Goal: Task Accomplishment & Management: Complete application form

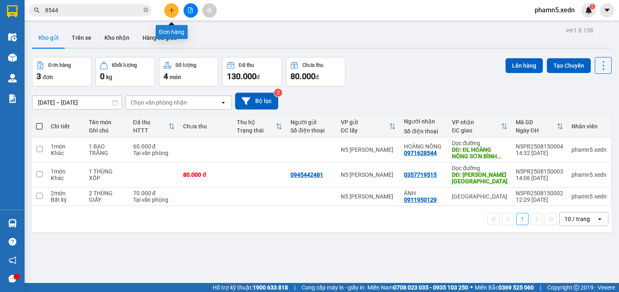
click at [172, 7] on icon "plus" at bounding box center [172, 10] width 6 height 6
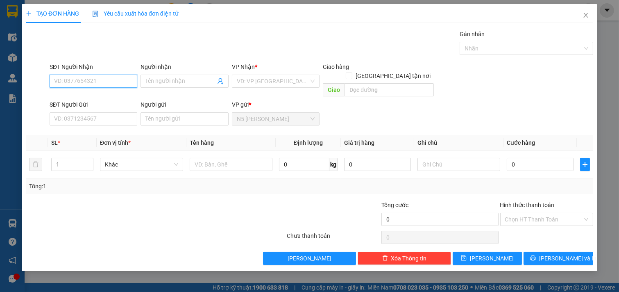
click at [109, 84] on input "SĐT Người Nhận" at bounding box center [94, 81] width 88 height 13
click at [109, 98] on div "0937346379 - THÀNH BÁNH TRÁNG" at bounding box center [101, 97] width 93 height 9
type input "0937346379"
type input "THÀNH BÁNH TRÁNG"
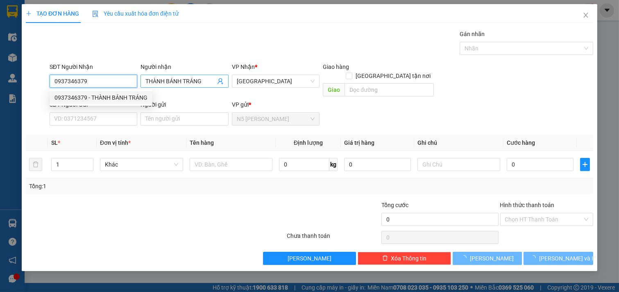
type input "80.000"
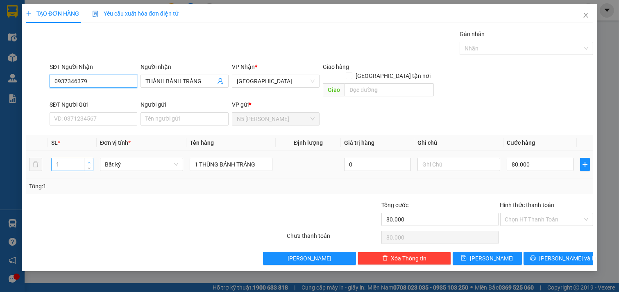
type input "0937346379"
click at [89, 160] on span "up" at bounding box center [89, 162] width 5 height 5
type input "3"
click at [89, 160] on span "up" at bounding box center [89, 162] width 5 height 5
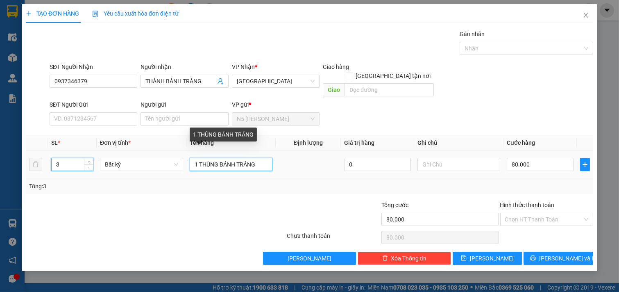
click at [195, 158] on input "1 THÙNG BÁNH TRÁNG" at bounding box center [231, 164] width 83 height 13
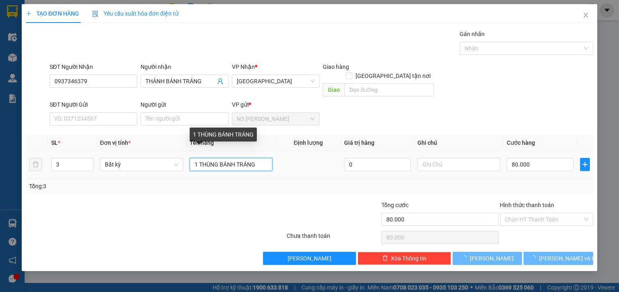
click at [197, 158] on input "1 THÙNG BÁNH TRÁNG" at bounding box center [231, 164] width 83 height 13
type input "0"
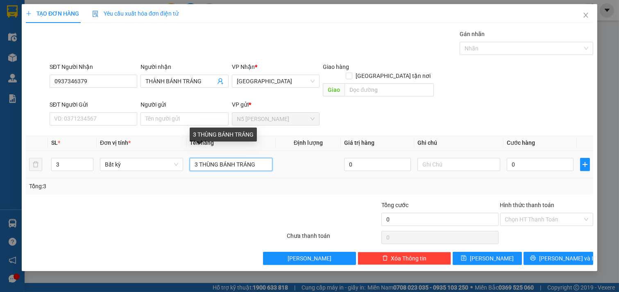
click at [219, 158] on input "3 THÙNG BÁNH TRÁNG" at bounding box center [231, 164] width 83 height 13
type input "3 BAO BÁNH TRÁNG"
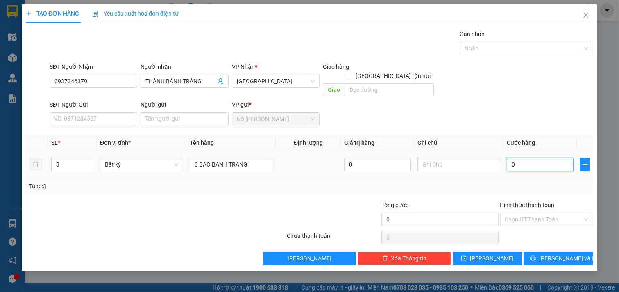
click at [536, 159] on input "0" at bounding box center [540, 164] width 67 height 13
type input "1"
type input "15"
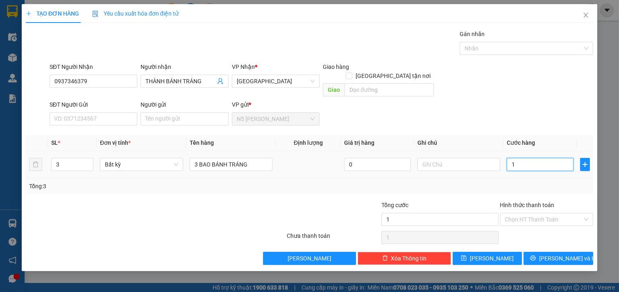
type input "15"
type input "150"
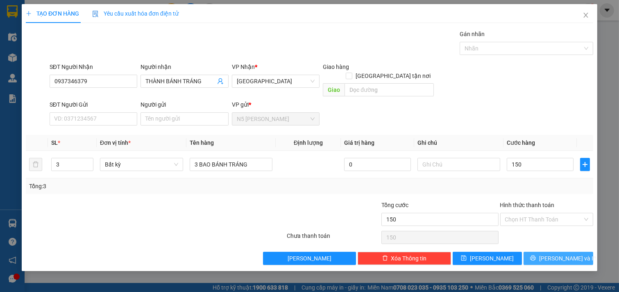
type input "150.000"
click at [571, 254] on span "[PERSON_NAME] và In" at bounding box center [567, 258] width 57 height 9
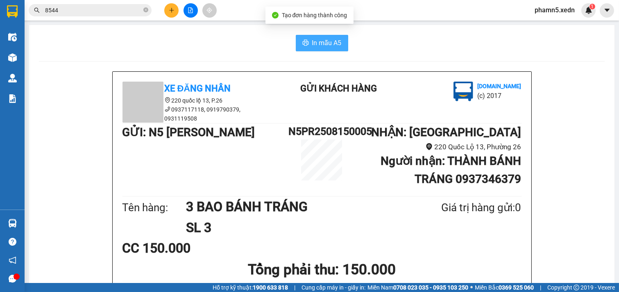
click at [316, 43] on span "In mẫu A5" at bounding box center [327, 43] width 30 height 10
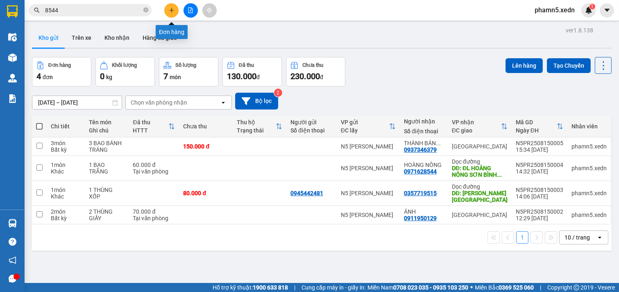
click at [171, 14] on button at bounding box center [171, 10] width 14 height 14
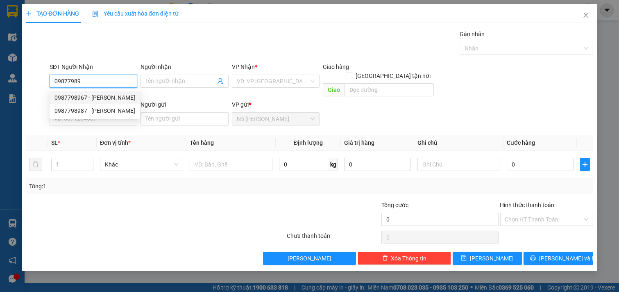
click at [116, 98] on div "0987798967 - [PERSON_NAME]" at bounding box center [95, 97] width 81 height 9
type input "0987798967"
type input "[PERSON_NAME]"
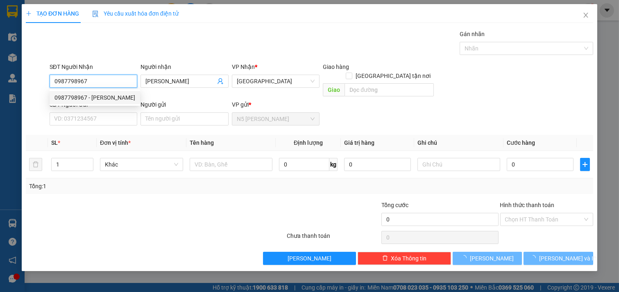
type input "40.000"
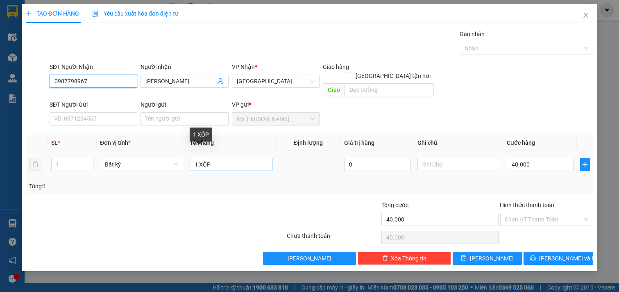
type input "0987798967"
click at [218, 158] on input "1 XỐP" at bounding box center [231, 164] width 83 height 13
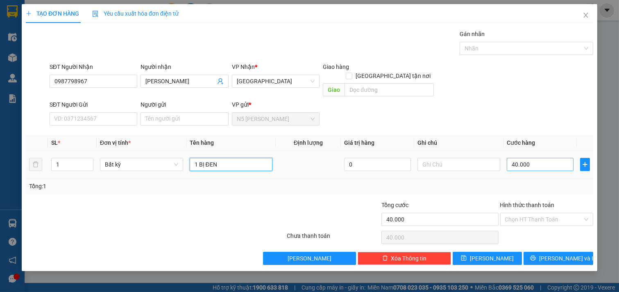
type input "1 BỊ ĐEN"
click at [537, 158] on input "40.000" at bounding box center [540, 164] width 67 height 13
type input "3"
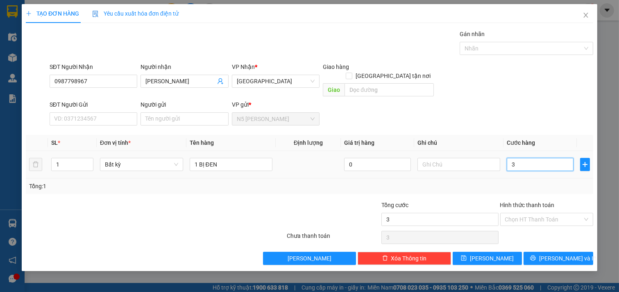
type input "30"
click at [532, 213] on input "Hình thức thanh toán" at bounding box center [544, 219] width 78 height 12
type input "30.000"
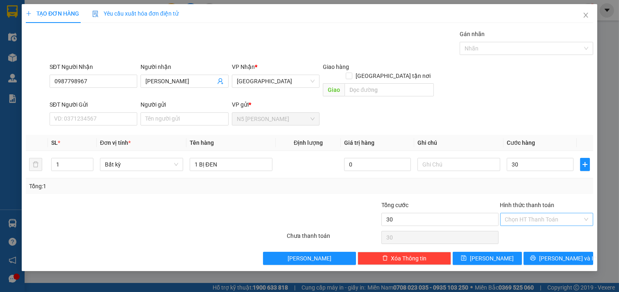
type input "30.000"
click at [540, 225] on div "Tại văn phòng" at bounding box center [547, 226] width 84 height 9
type input "0"
click at [567, 254] on span "[PERSON_NAME] và In" at bounding box center [567, 258] width 57 height 9
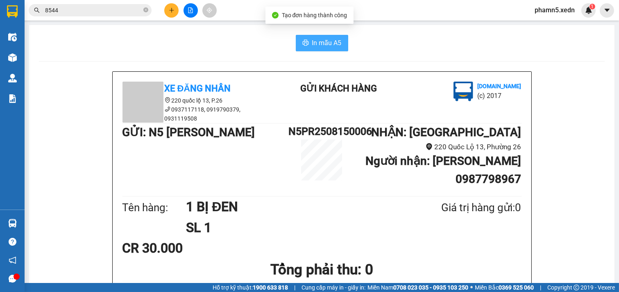
click at [316, 42] on span "In mẫu A5" at bounding box center [327, 43] width 30 height 10
